Goal: Transaction & Acquisition: Purchase product/service

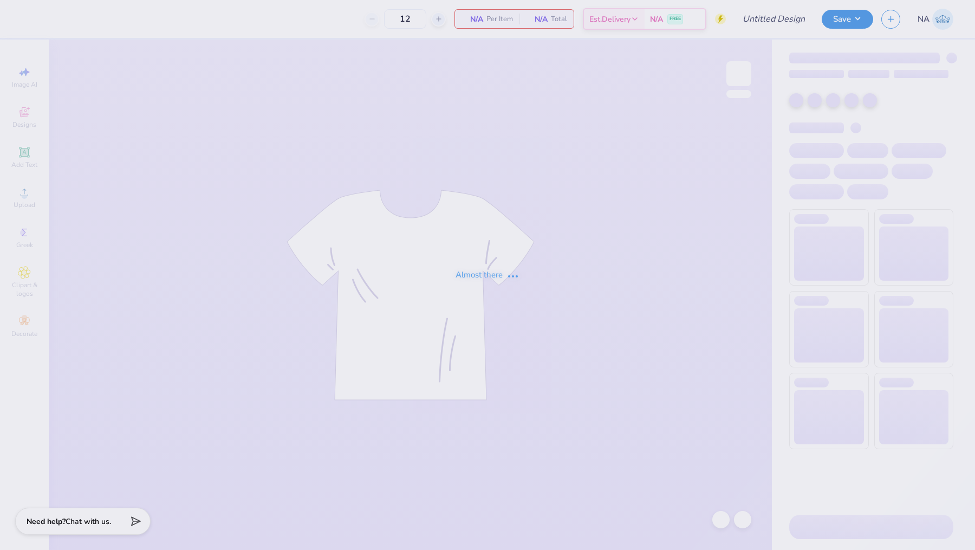
type input "Sigep Polos"
type input "25"
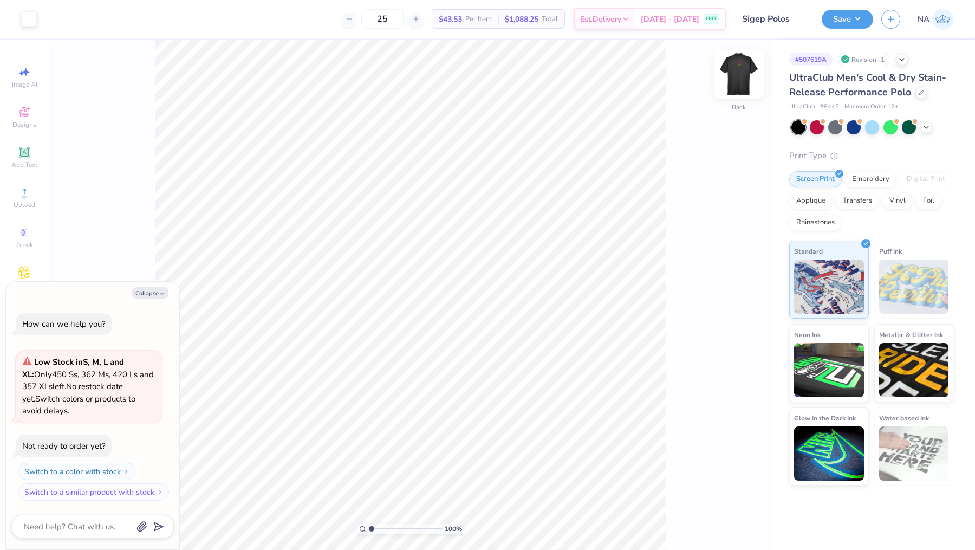
click at [739, 79] on img at bounding box center [738, 73] width 43 height 43
click at [154, 292] on button "Collapse" at bounding box center [150, 292] width 36 height 11
type textarea "x"
